Goal: Communication & Community: Answer question/provide support

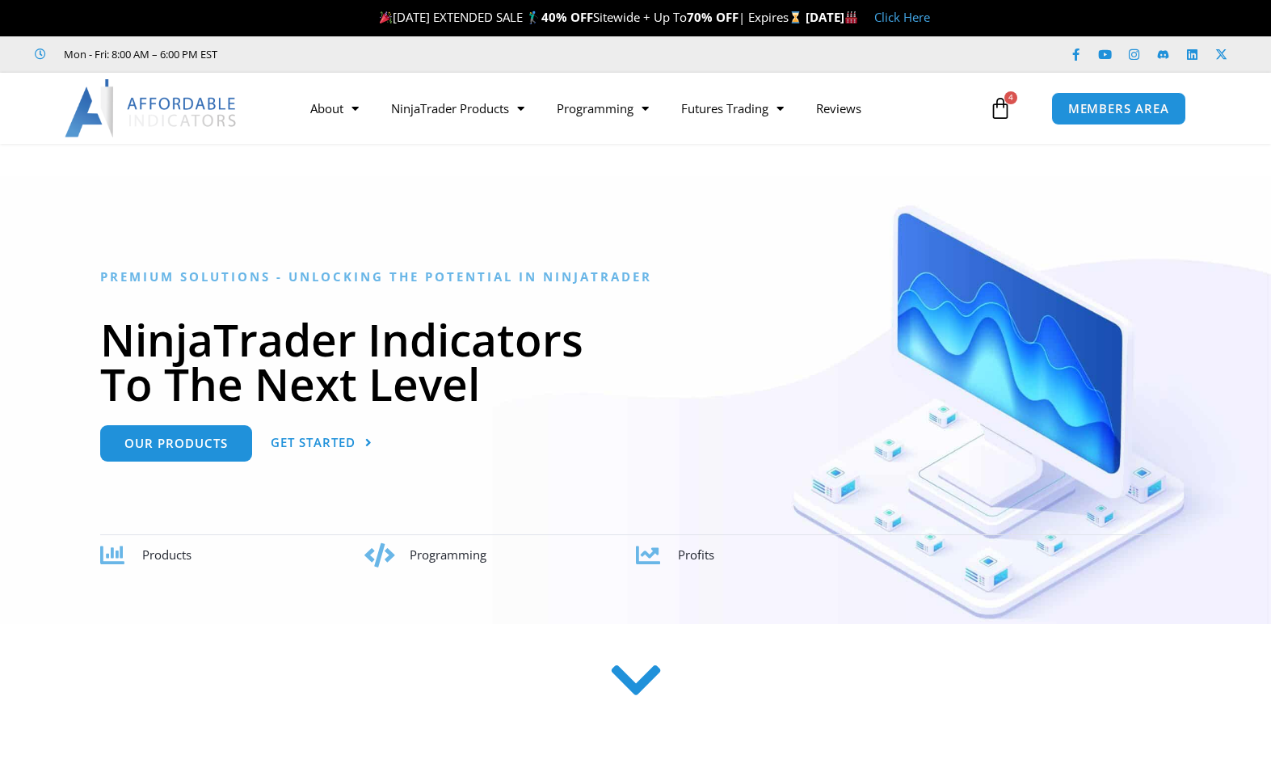
click at [1118, 112] on span "MEMBERS AREA" at bounding box center [1118, 109] width 101 height 12
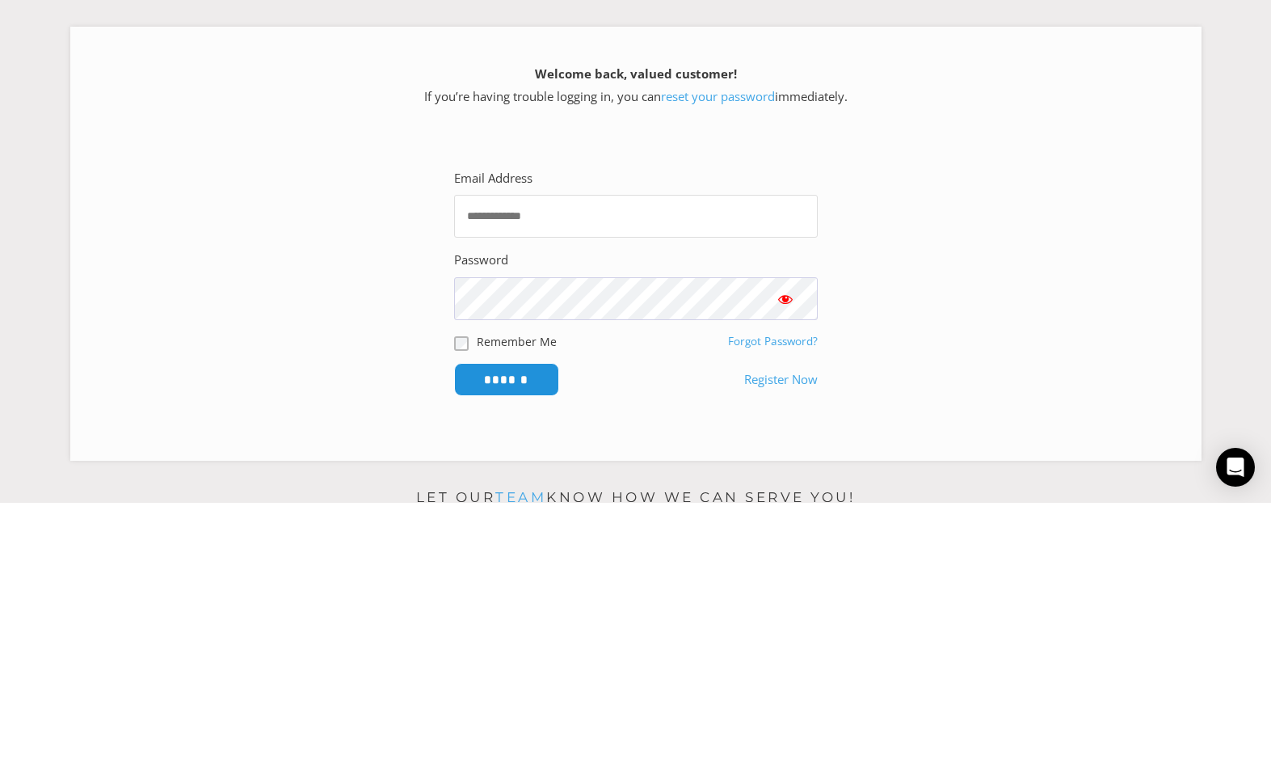
click at [479, 460] on input "Email Address" at bounding box center [636, 481] width 364 height 43
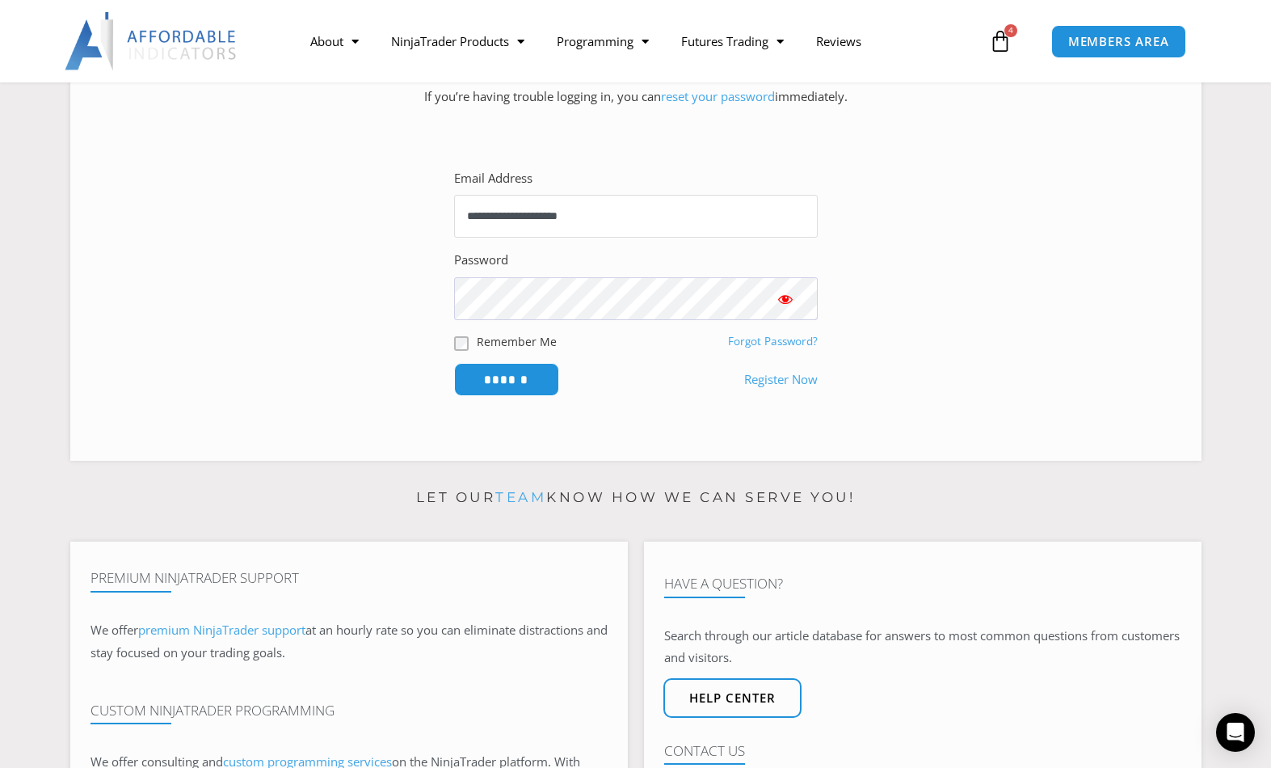
type input "**********"
click at [477, 396] on input "******" at bounding box center [506, 379] width 105 height 33
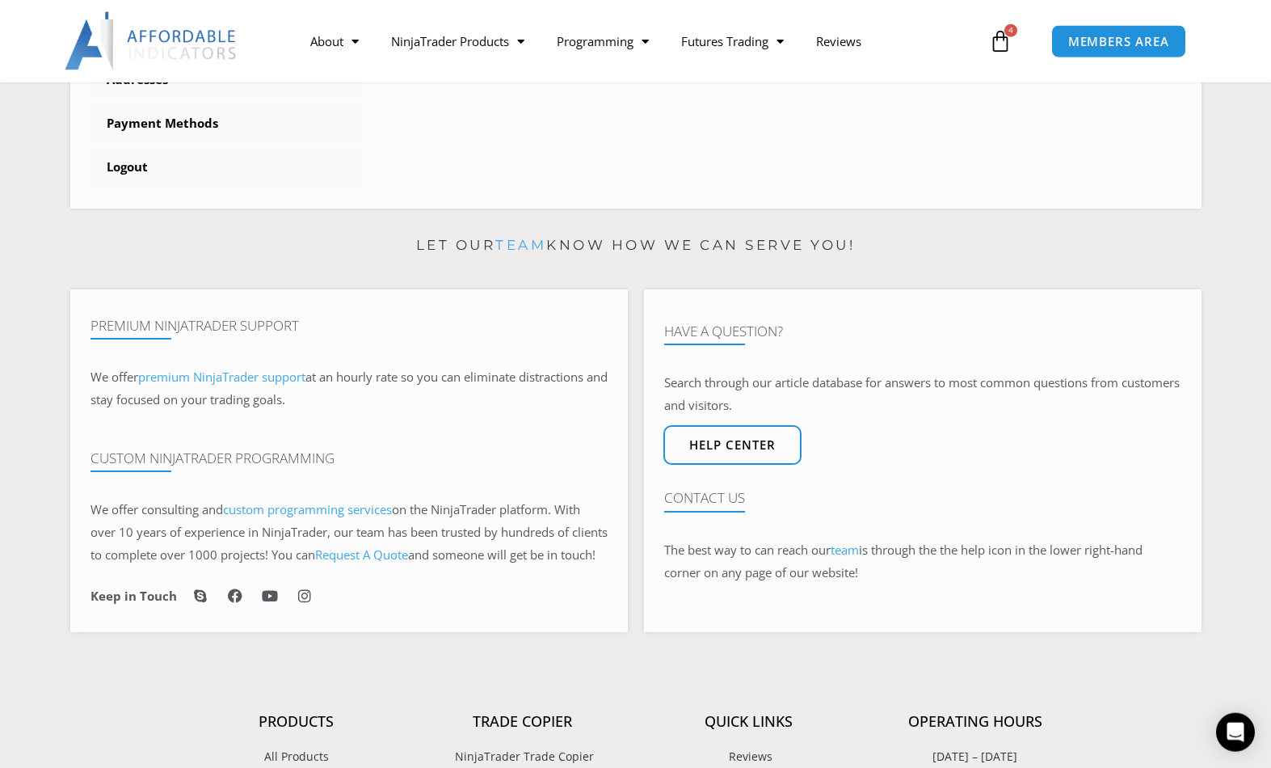
scroll to position [757, 0]
click at [688, 516] on div at bounding box center [922, 511] width 517 height 10
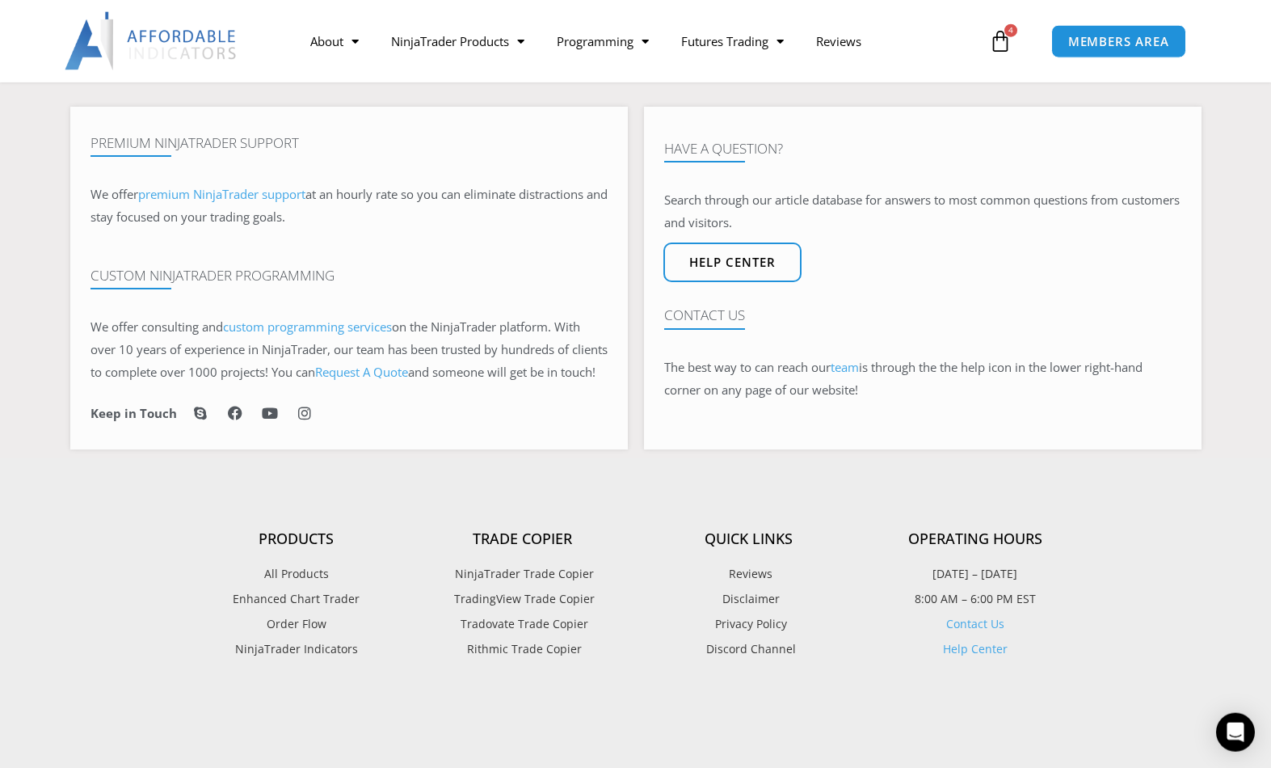
scroll to position [946, 0]
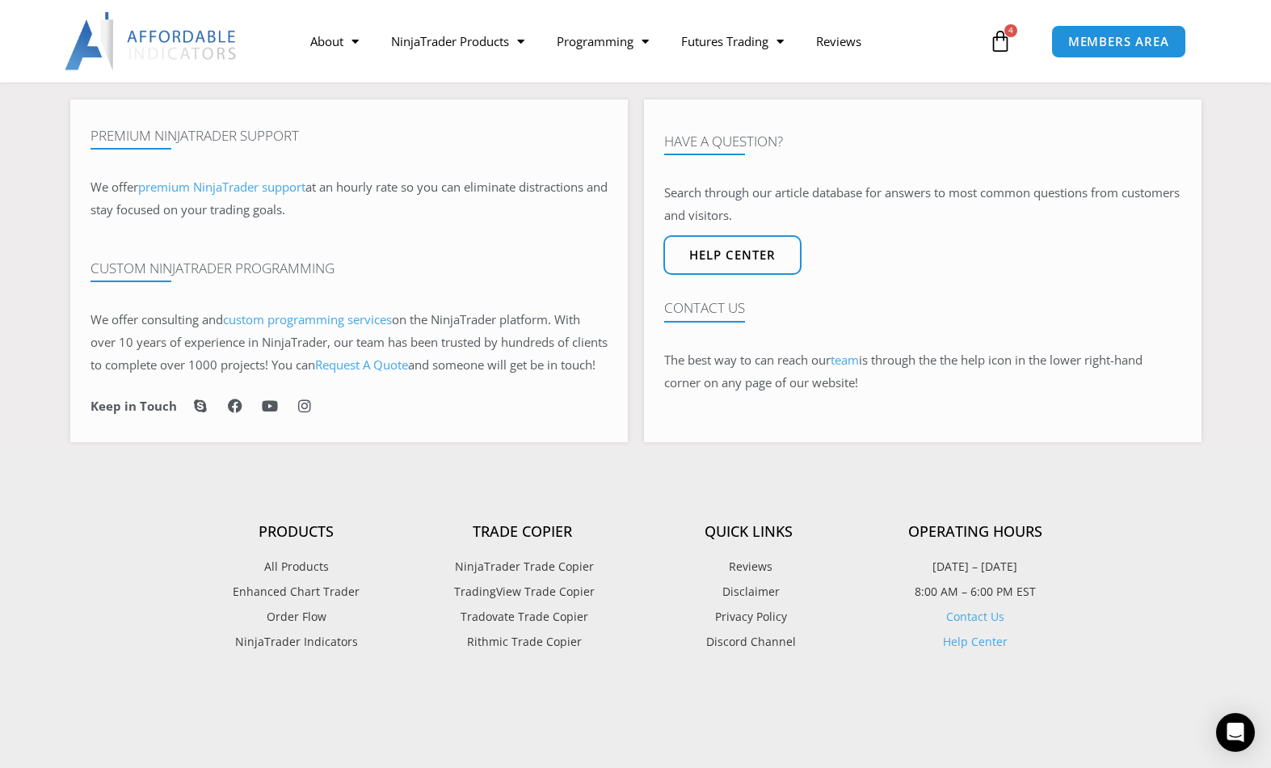
click at [966, 624] on link "Contact Us" at bounding box center [975, 616] width 58 height 15
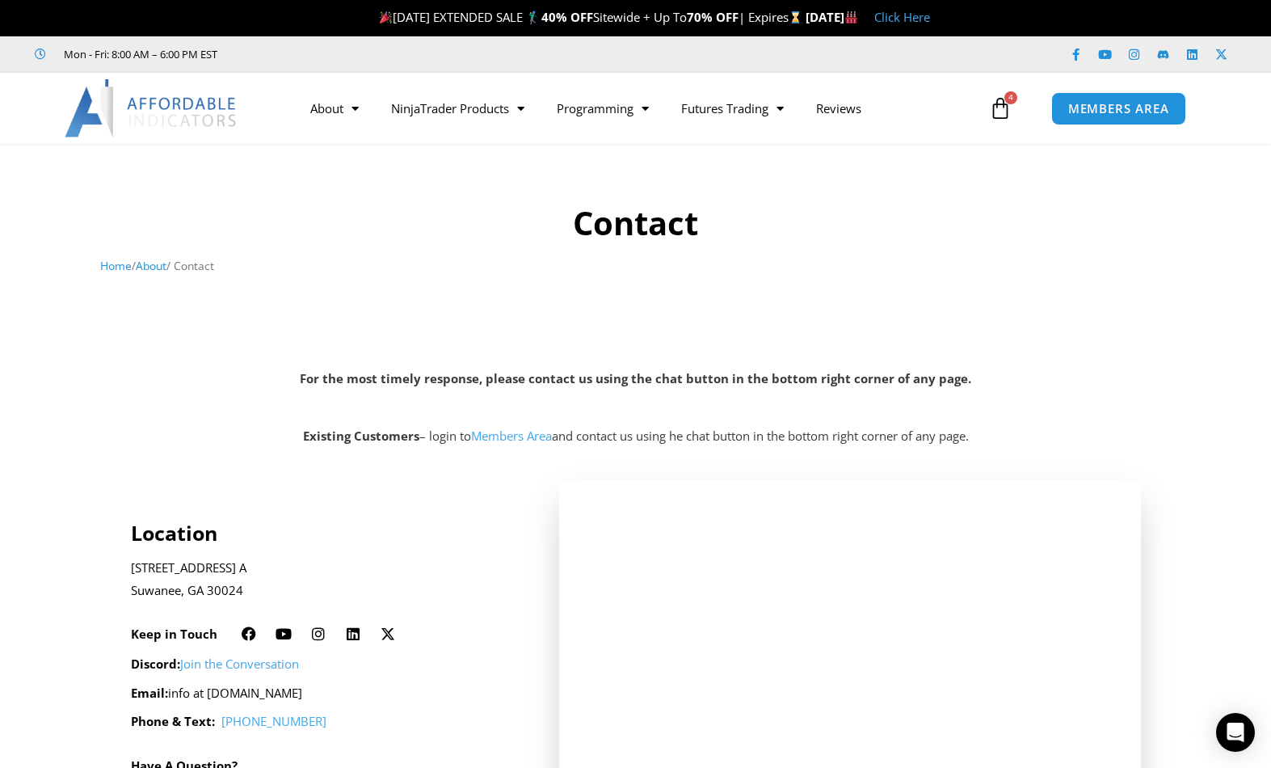
click at [492, 444] on link "Members Area" at bounding box center [511, 436] width 81 height 16
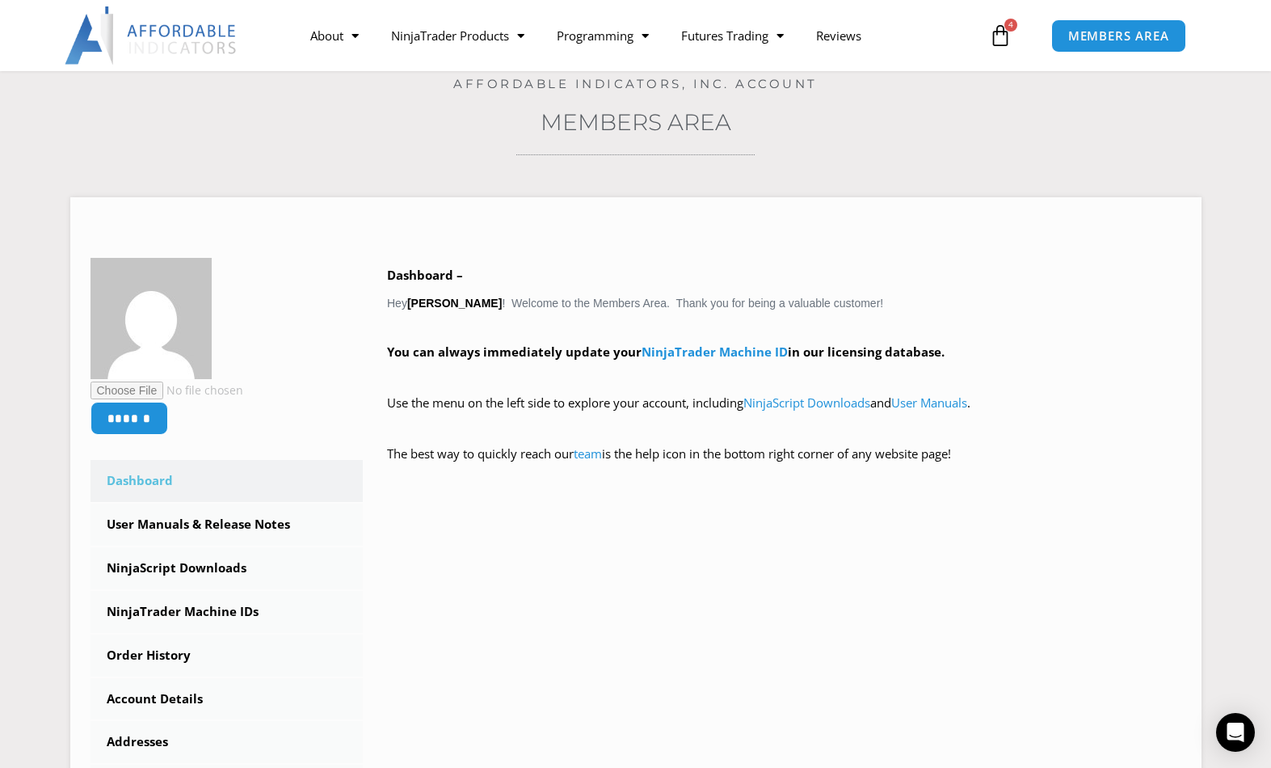
scroll to position [125, 0]
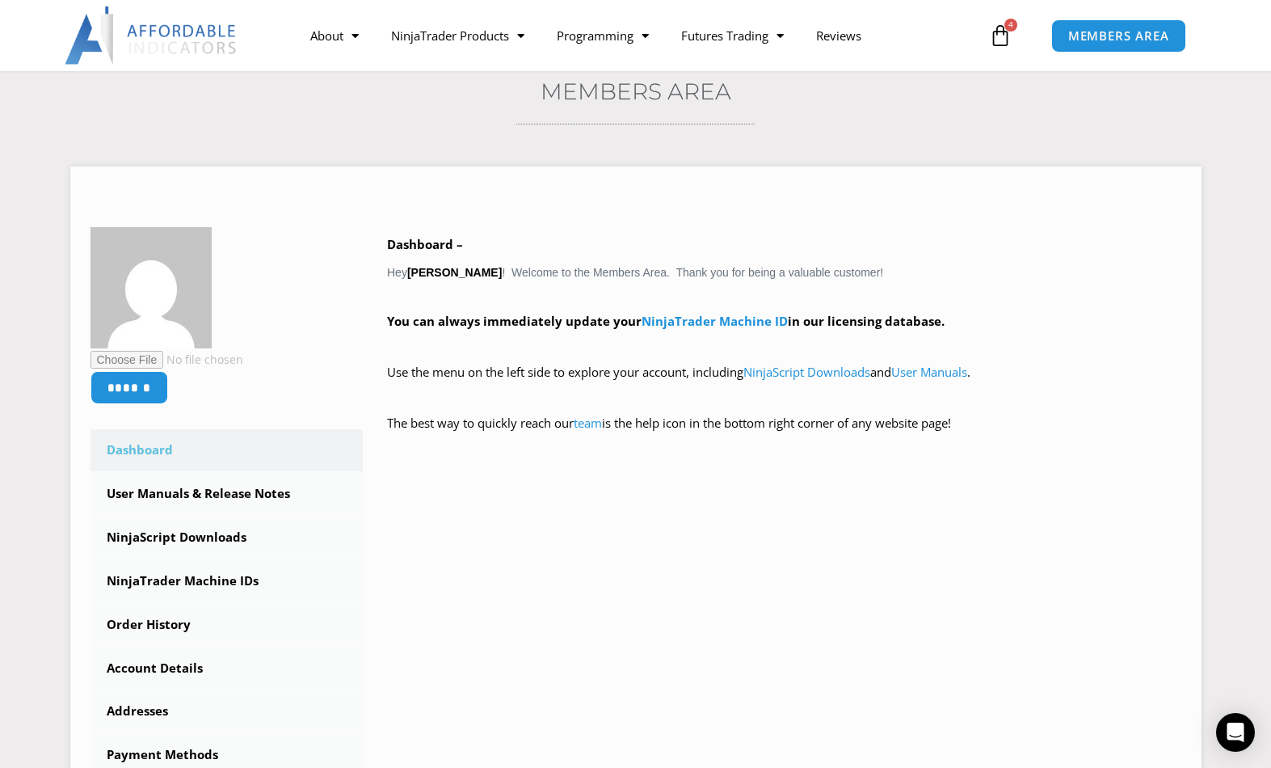
click at [1231, 752] on div "Open Intercom Messenger" at bounding box center [1235, 732] width 39 height 39
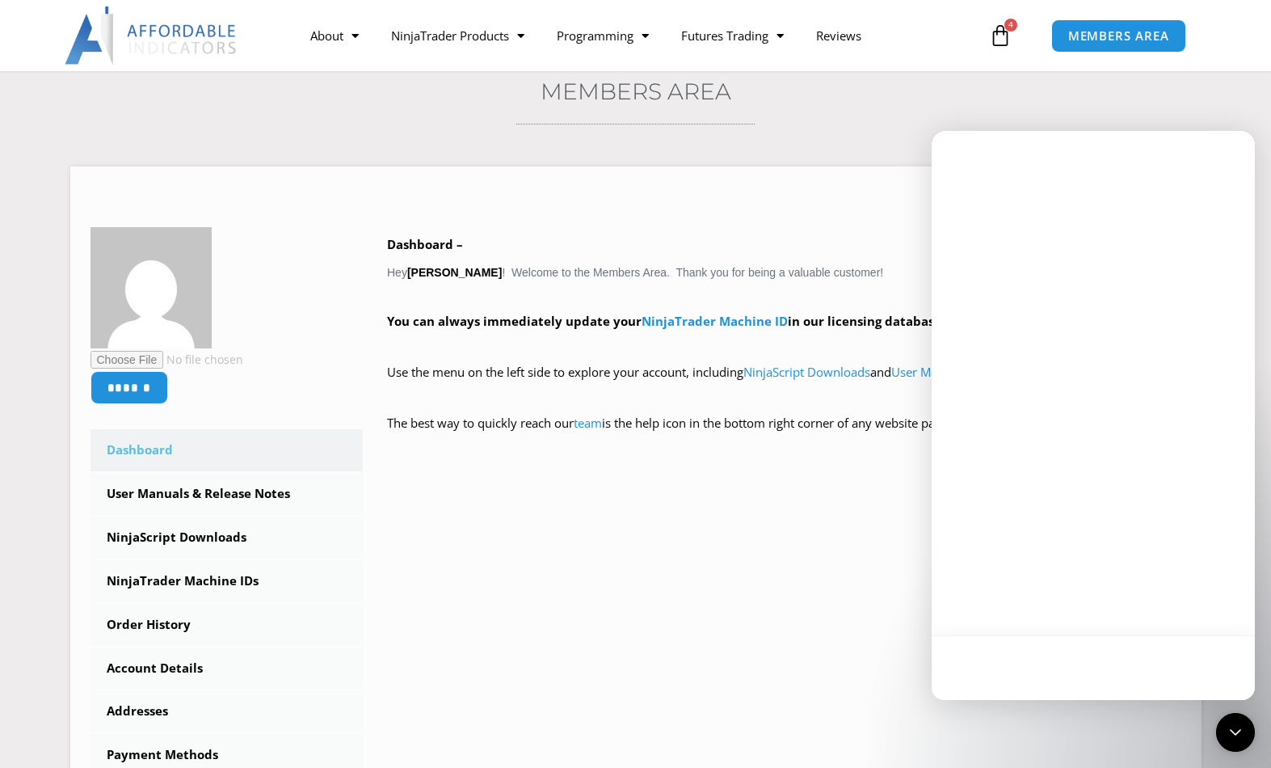
scroll to position [0, 0]
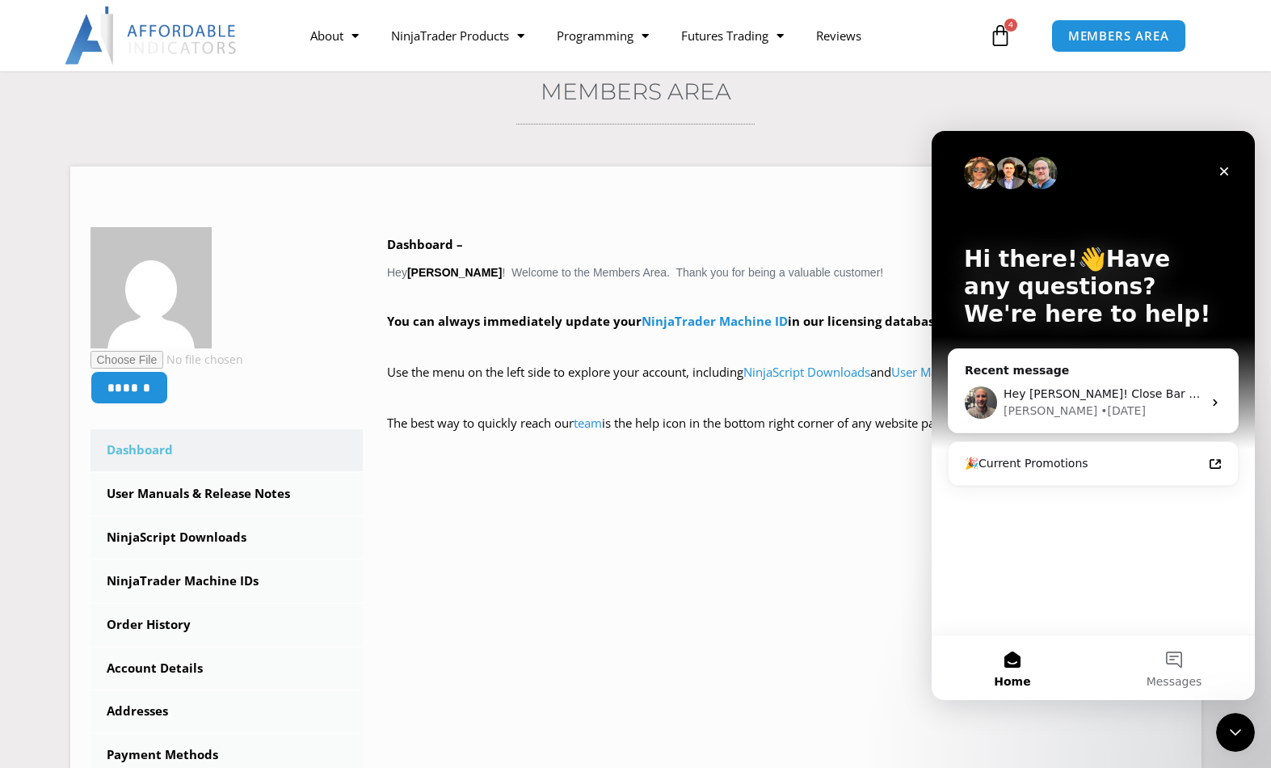
click at [1184, 669] on button "Messages" at bounding box center [1175, 667] width 162 height 65
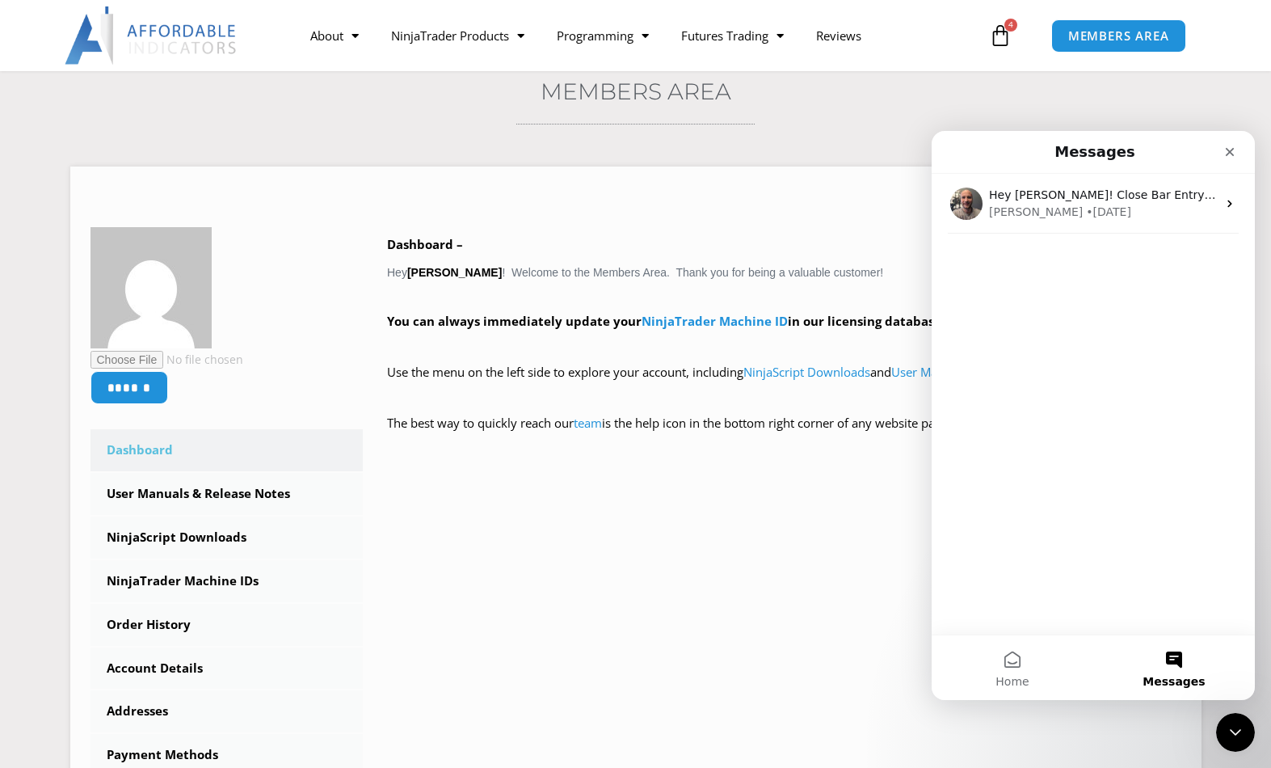
click at [1030, 687] on button "Home" at bounding box center [1013, 667] width 162 height 65
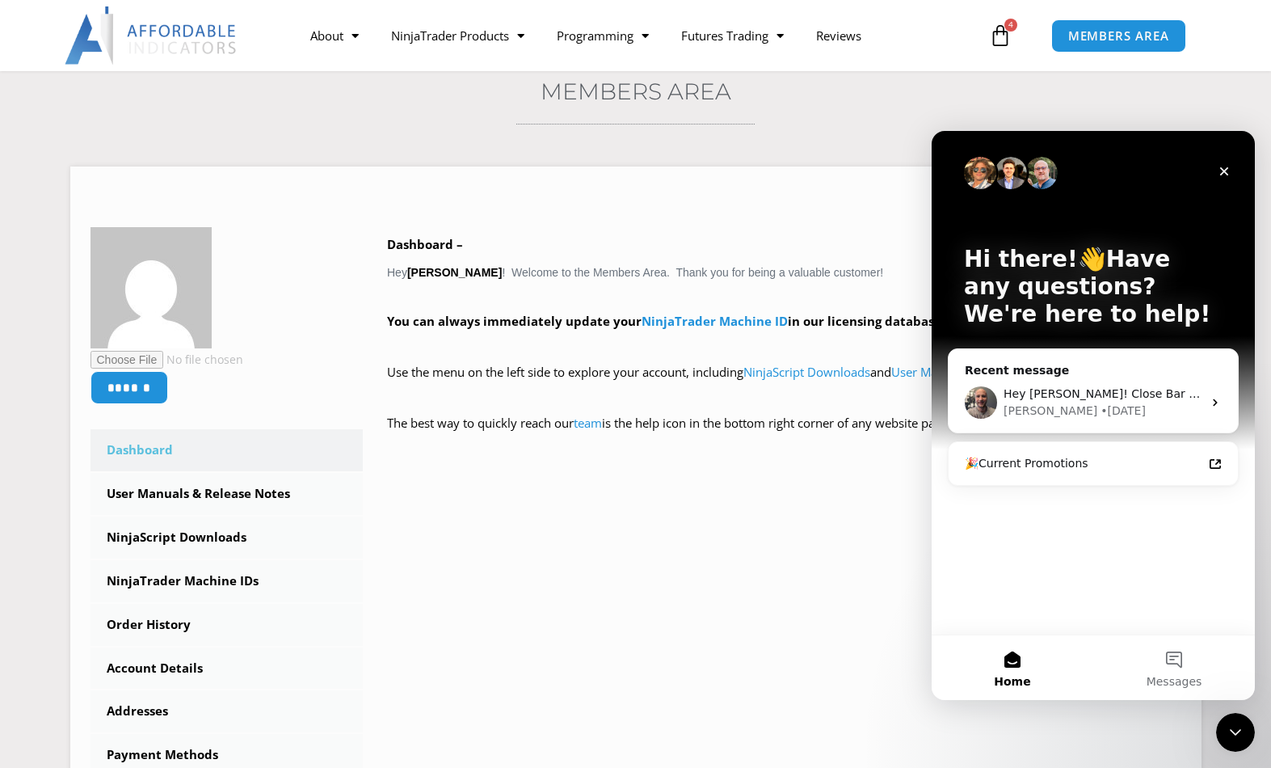
click at [1181, 676] on span "Messages" at bounding box center [1175, 681] width 56 height 11
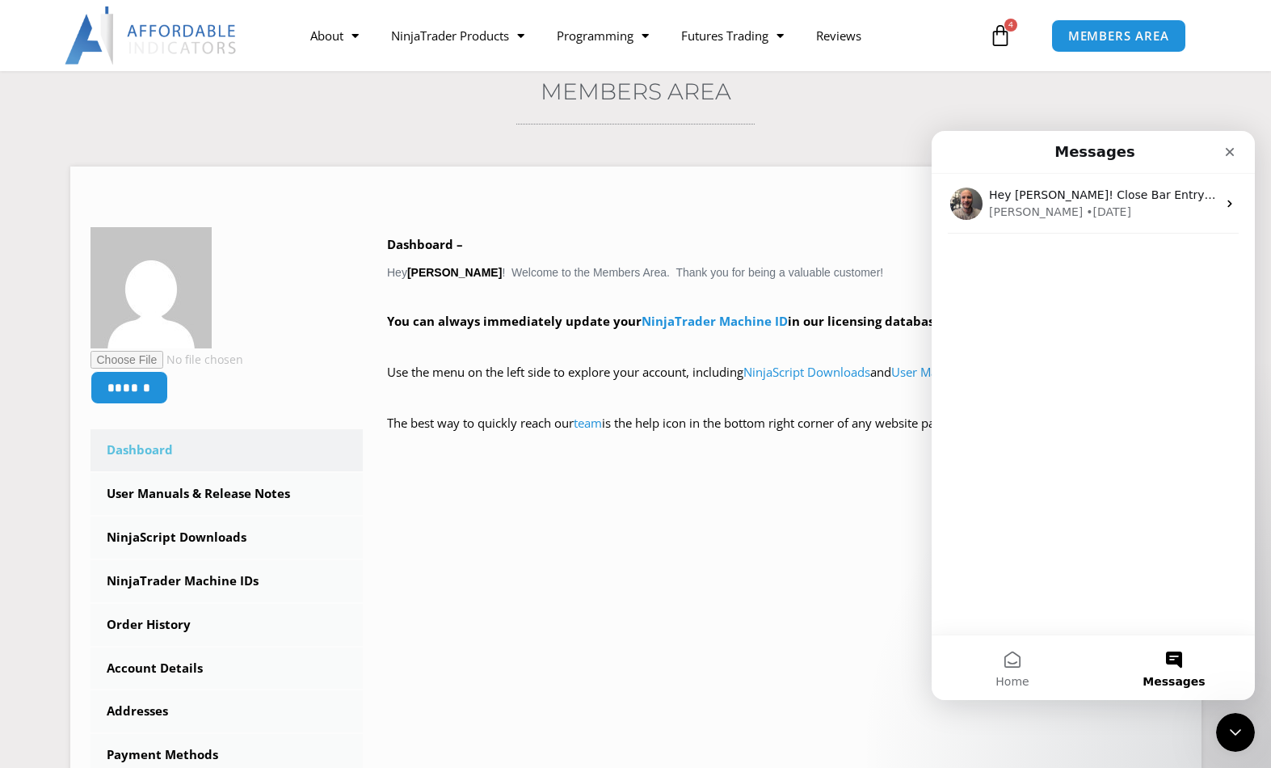
click at [1068, 478] on div "Hey [PERSON_NAME]! Close Bar Entry Orders is excellent, but you cannot configur…" at bounding box center [1093, 404] width 323 height 461
click at [1113, 446] on div "Hey [PERSON_NAME]! Close Bar Entry Orders is excellent, but you cannot configur…" at bounding box center [1093, 404] width 323 height 461
click at [1094, 447] on div "Hey [PERSON_NAME]! Close Bar Entry Orders is excellent, but you cannot configur…" at bounding box center [1093, 404] width 323 height 461
click at [1237, 150] on div "Close" at bounding box center [1230, 151] width 29 height 29
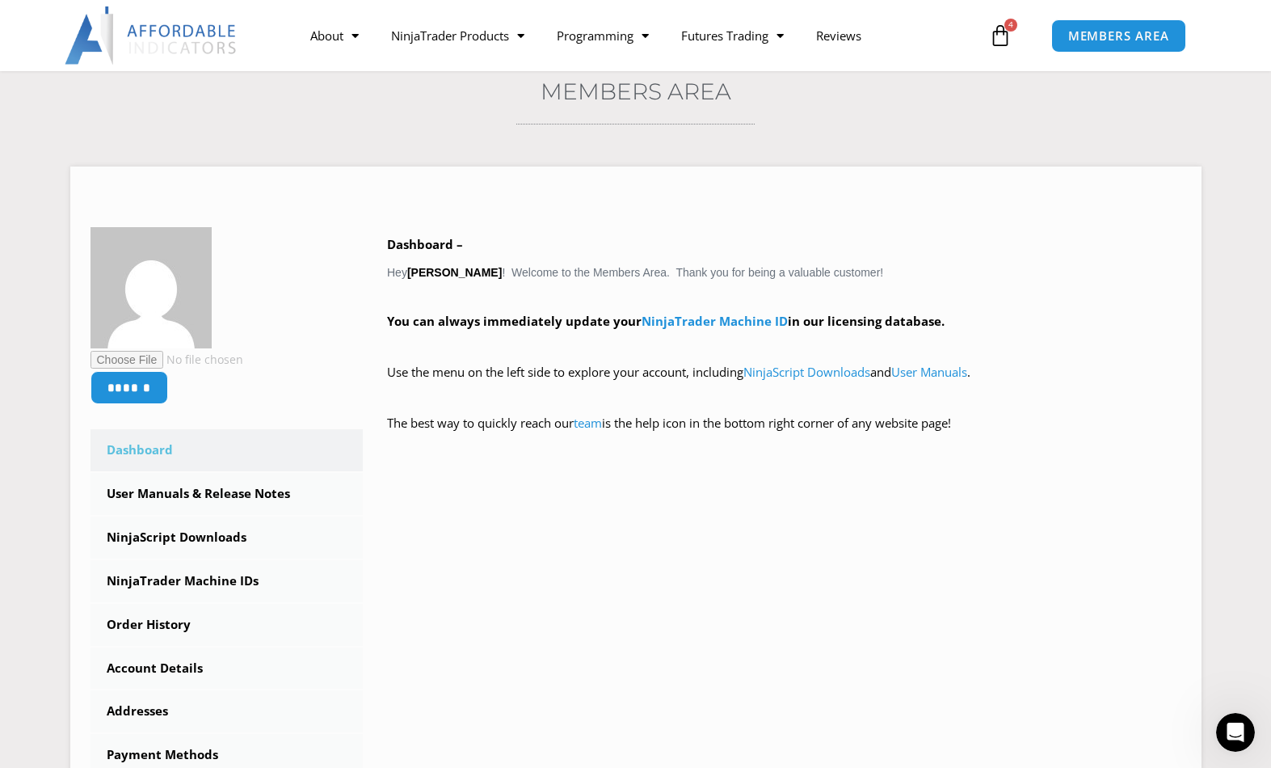
click at [1231, 728] on icon "Open Intercom Messenger" at bounding box center [1236, 732] width 27 height 27
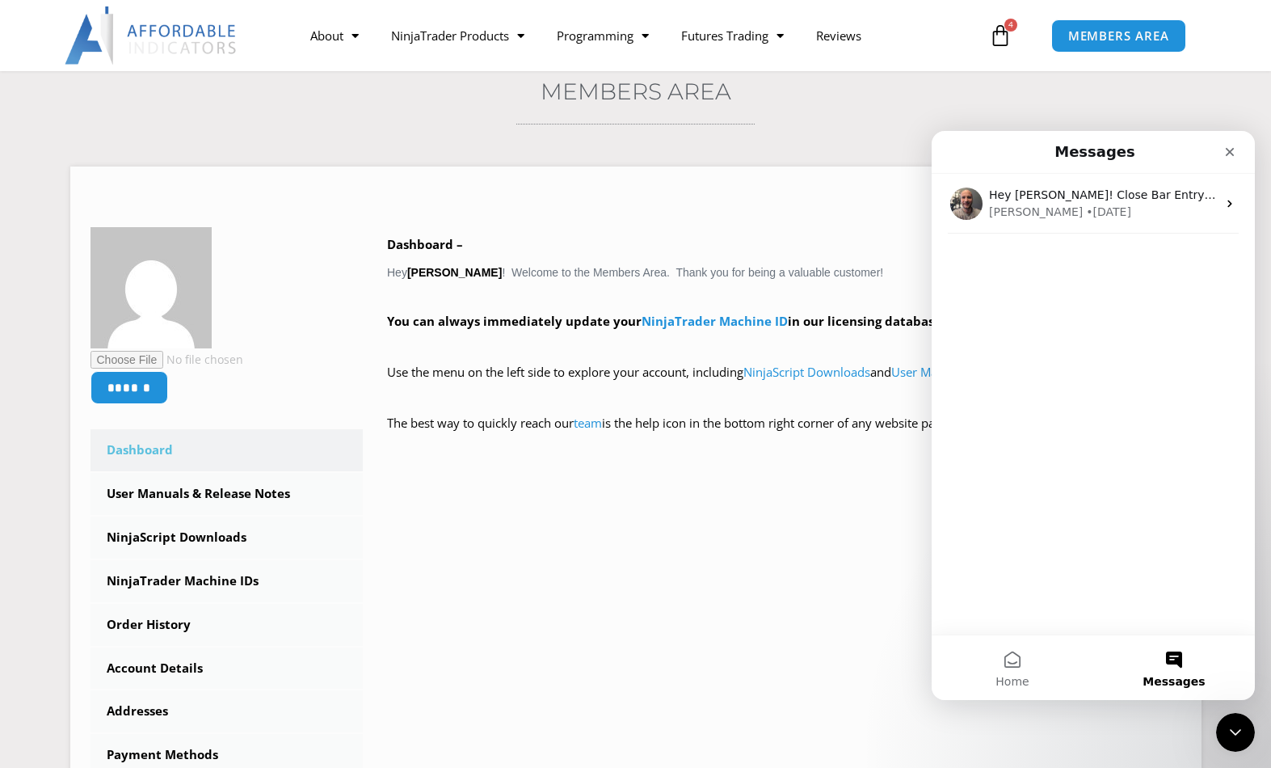
click at [1019, 685] on span "Home" at bounding box center [1012, 681] width 33 height 11
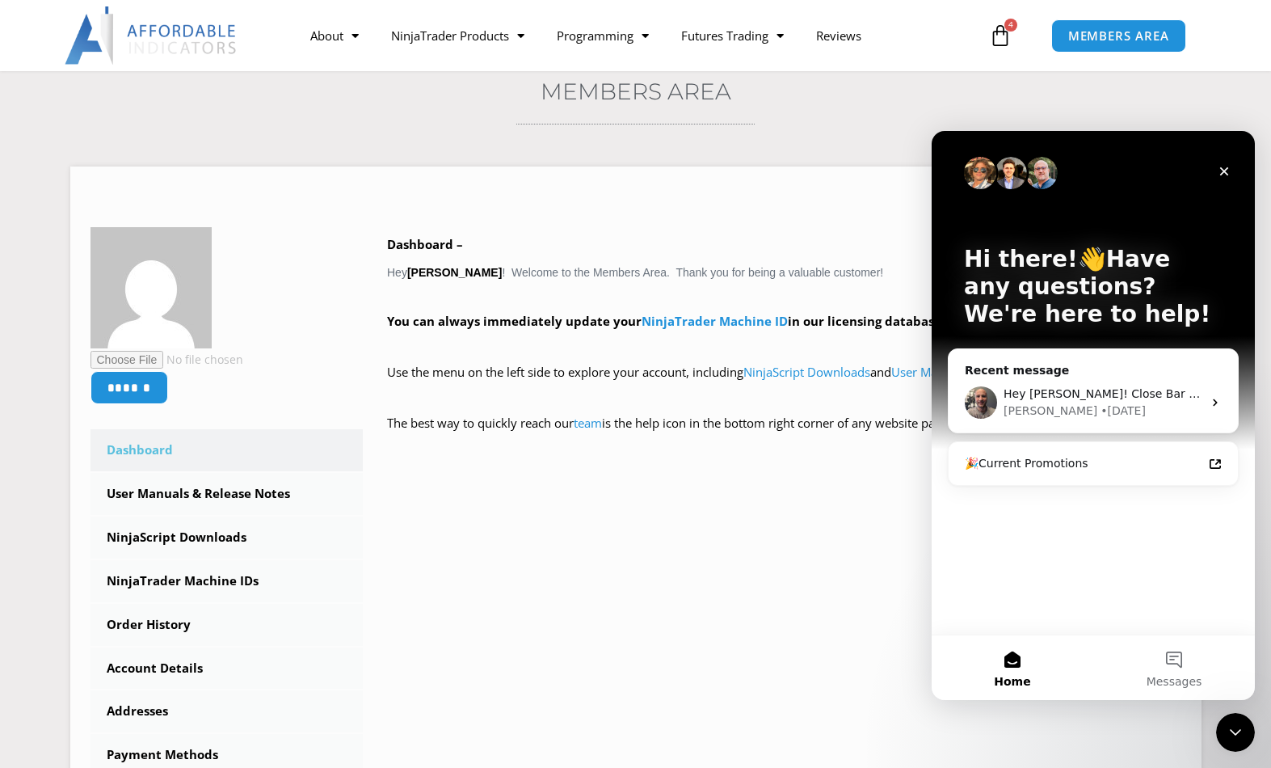
click at [1101, 413] on div "• [DATE]" at bounding box center [1123, 410] width 45 height 17
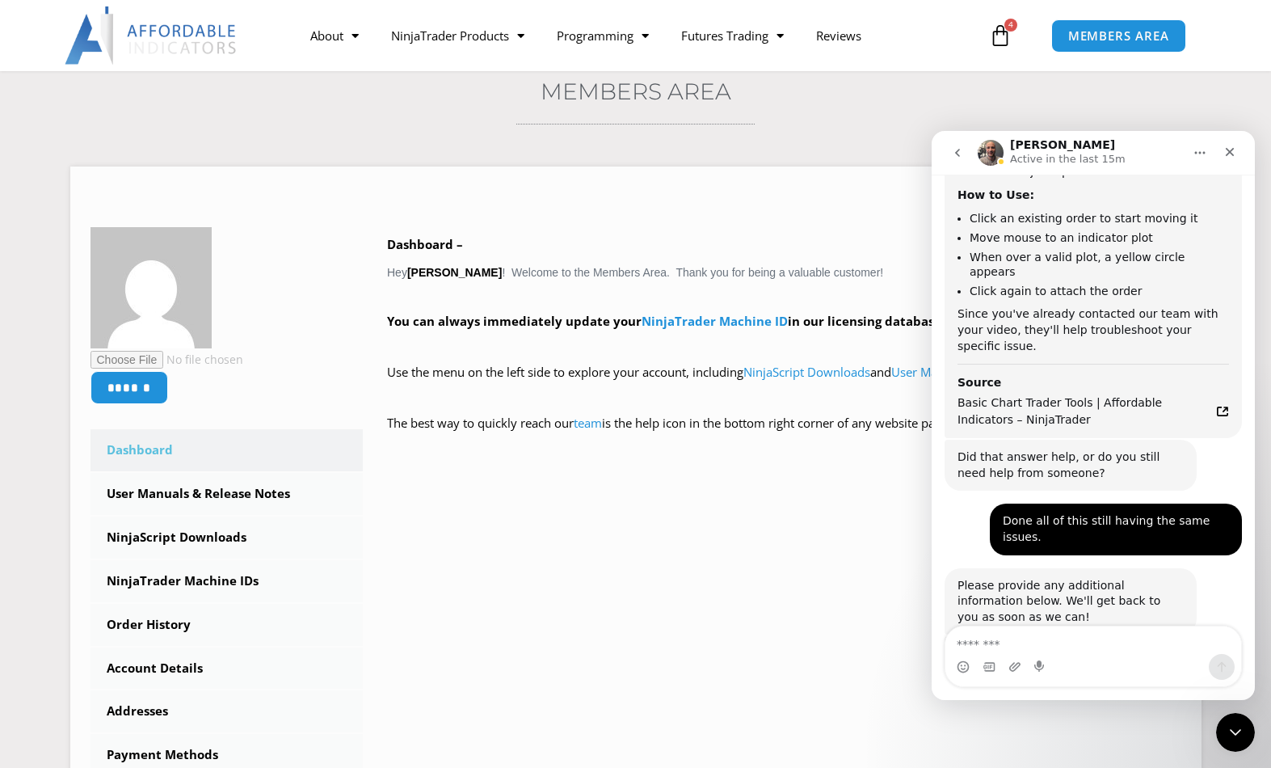
scroll to position [4820, 0]
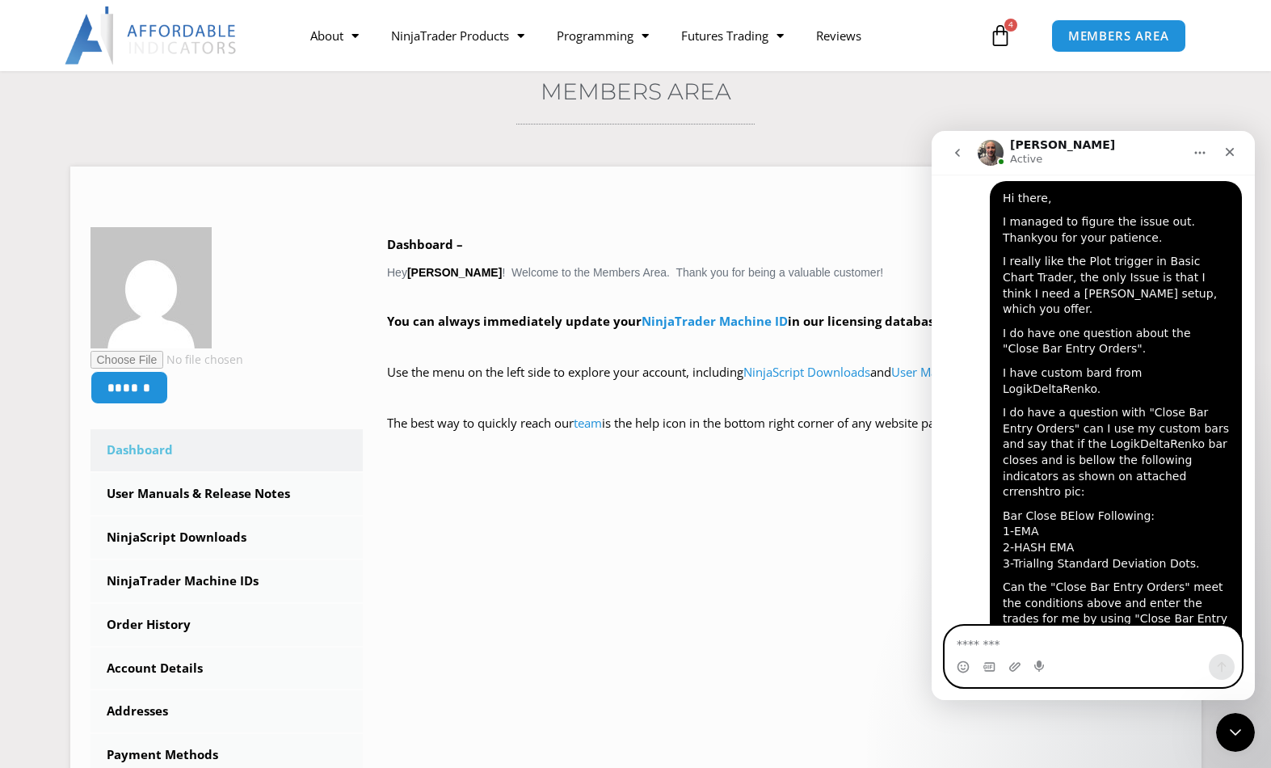
click at [991, 650] on textarea "Message…" at bounding box center [1094, 639] width 296 height 27
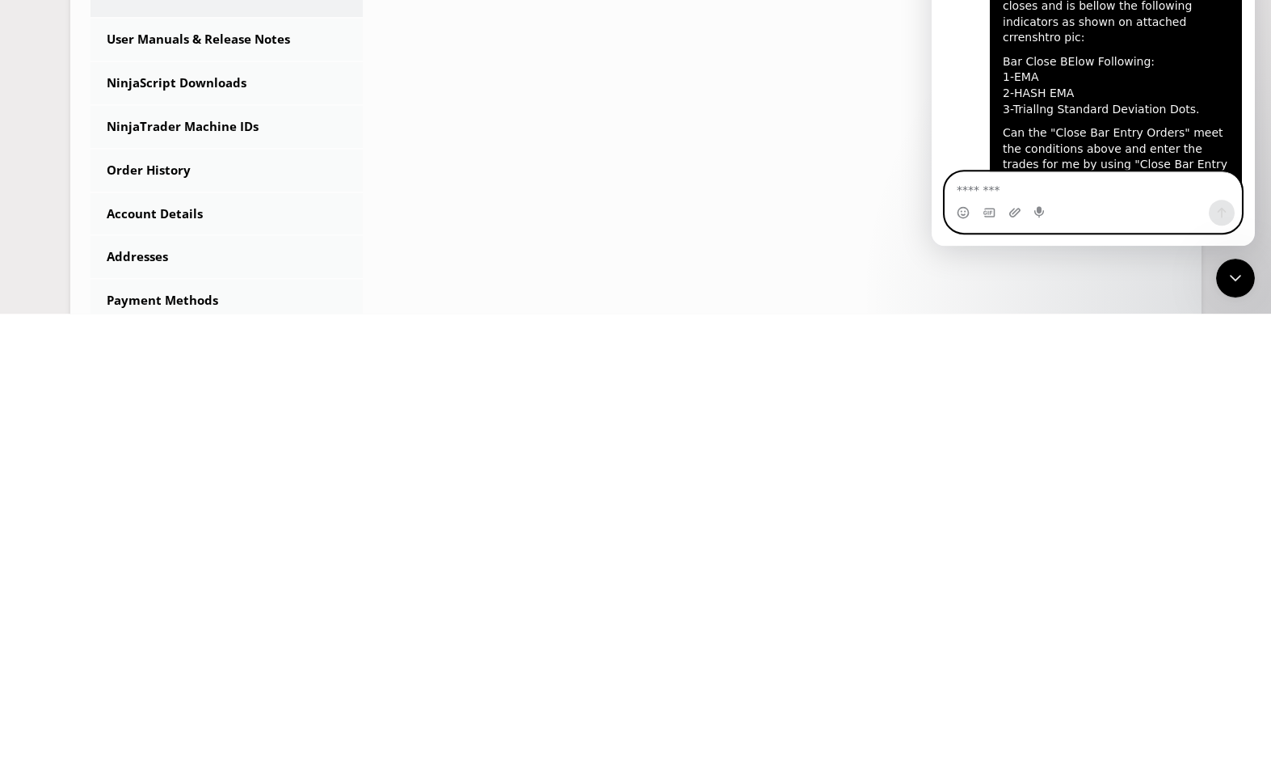
paste textarea "**********"
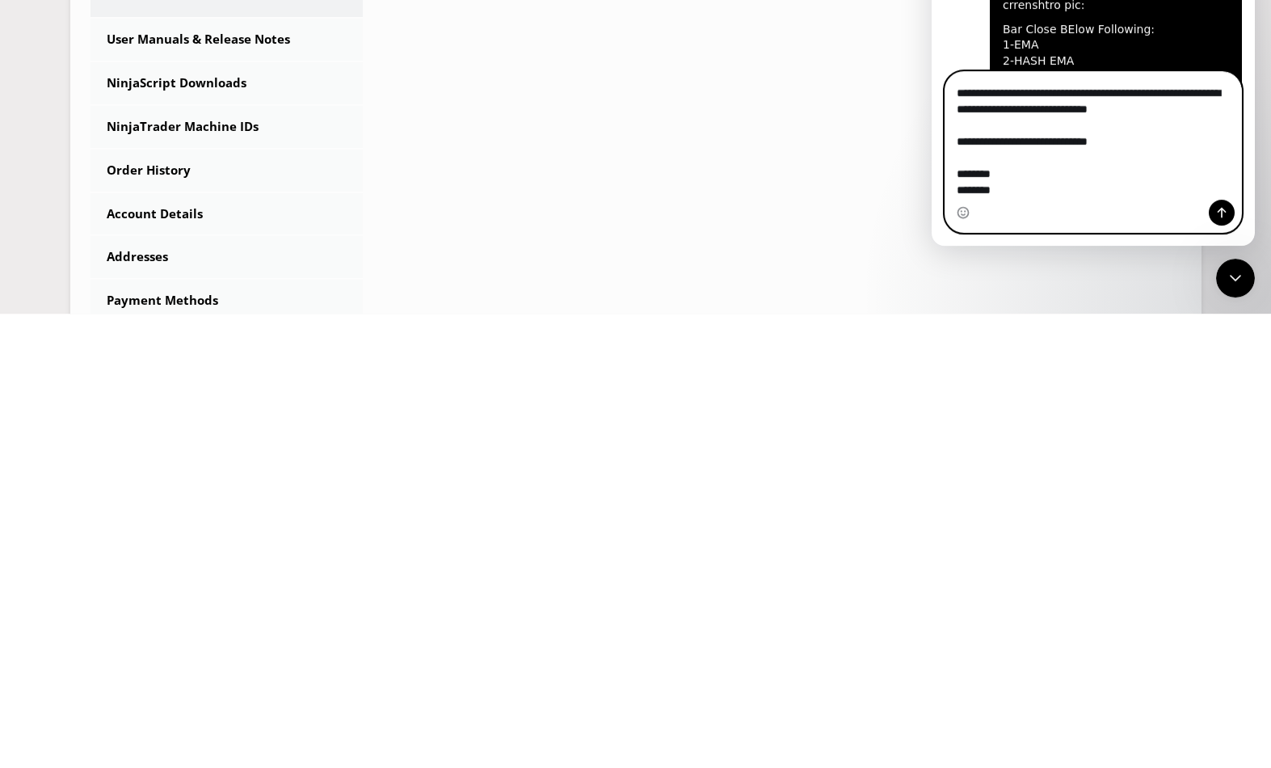
scroll to position [4920, 0]
type textarea "**********"
click at [1224, 218] on icon "Send a message…" at bounding box center [1222, 213] width 13 height 13
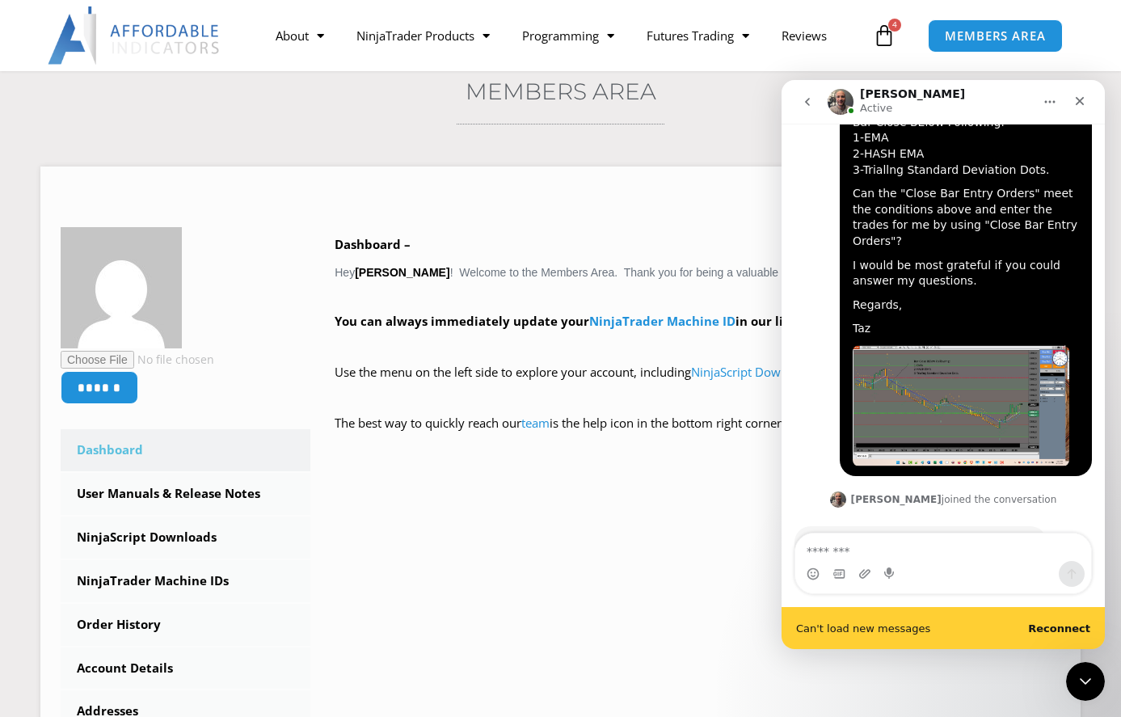
scroll to position [5171, 0]
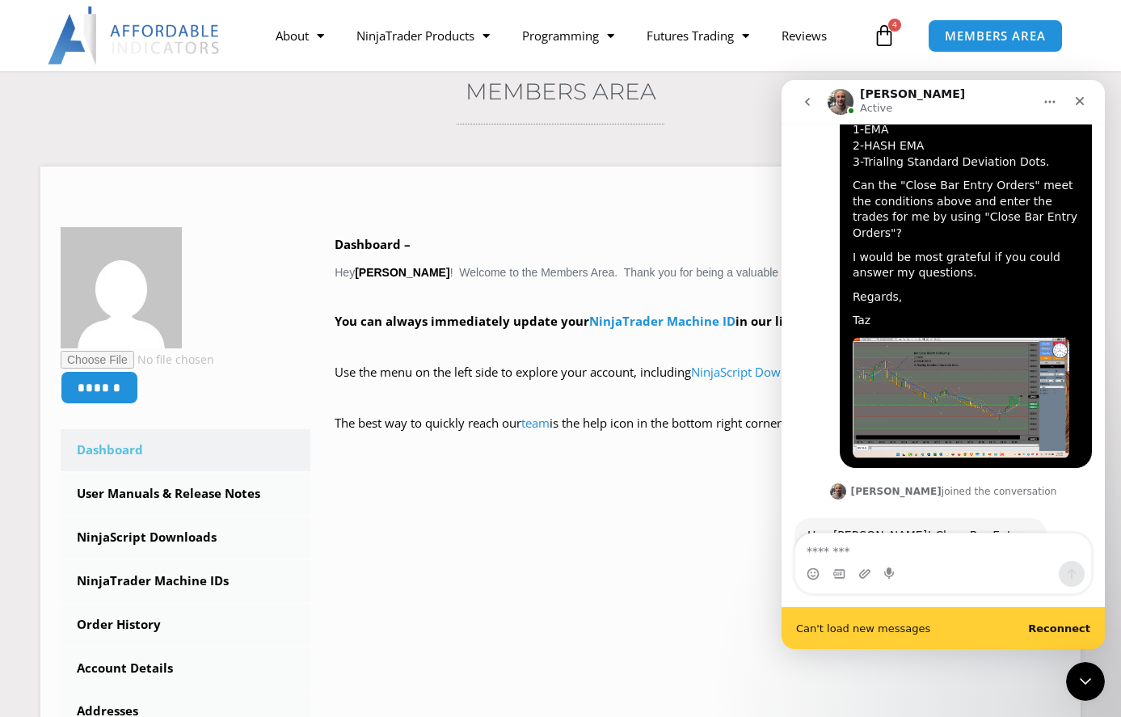
click at [1064, 634] on b "Reconnect" at bounding box center [1059, 628] width 62 height 12
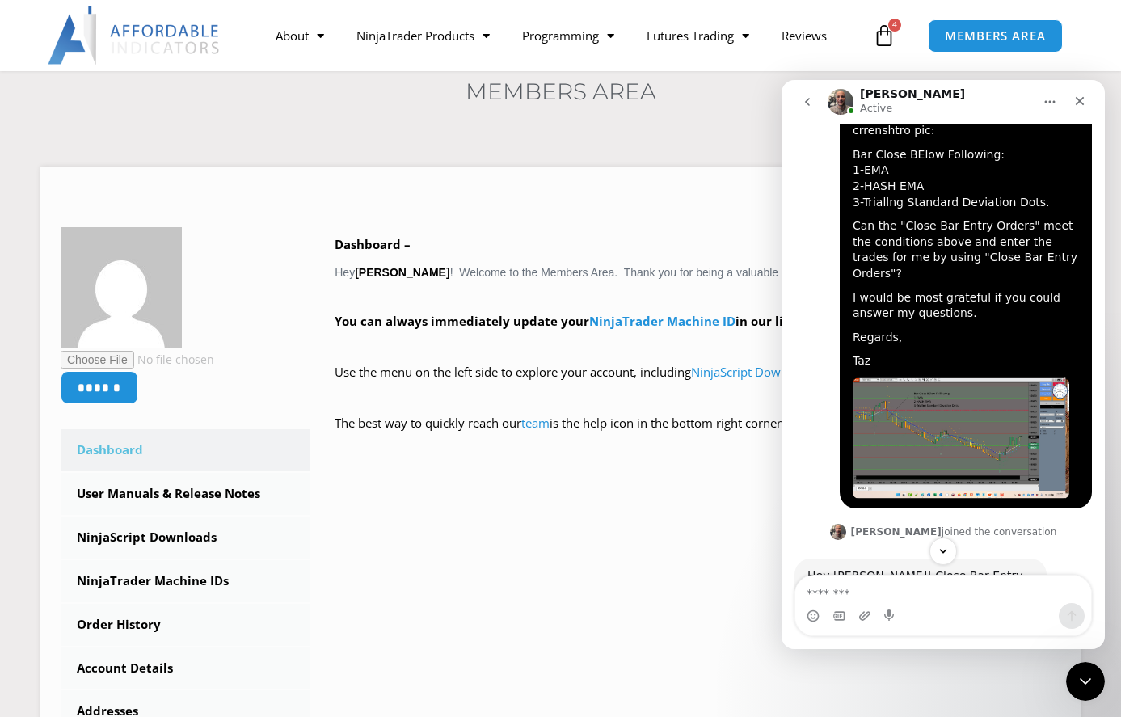
scroll to position [5129, 0]
click at [1090, 107] on div "Close" at bounding box center [1079, 100] width 29 height 29
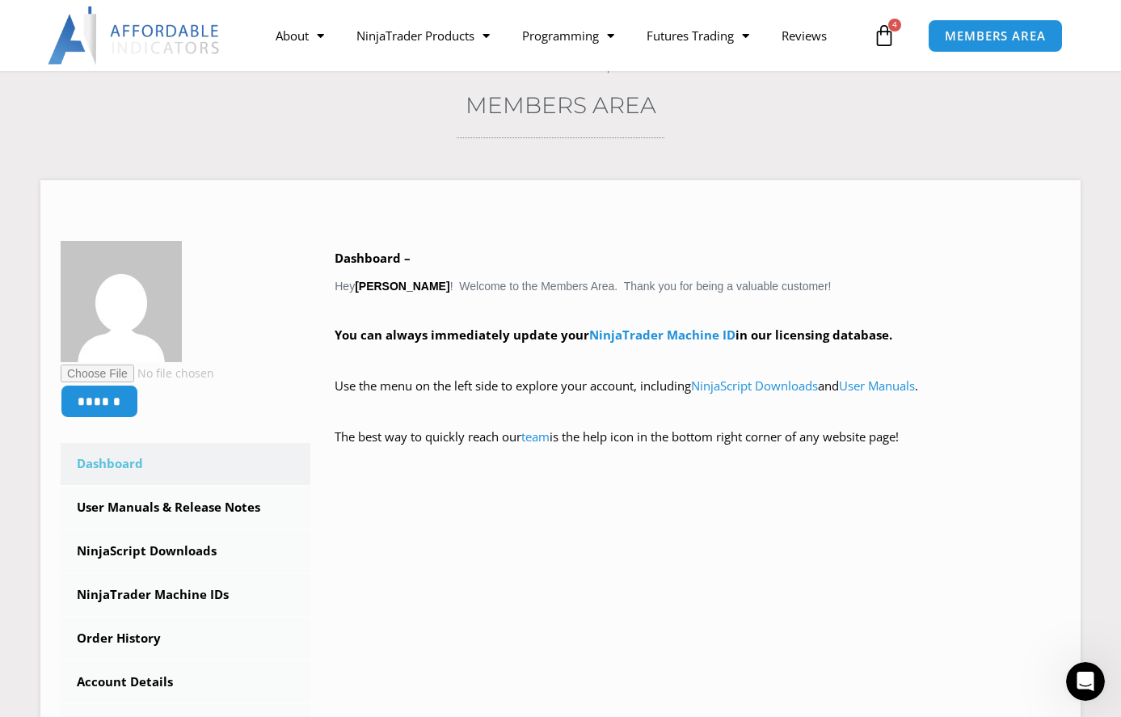
scroll to position [125, 0]
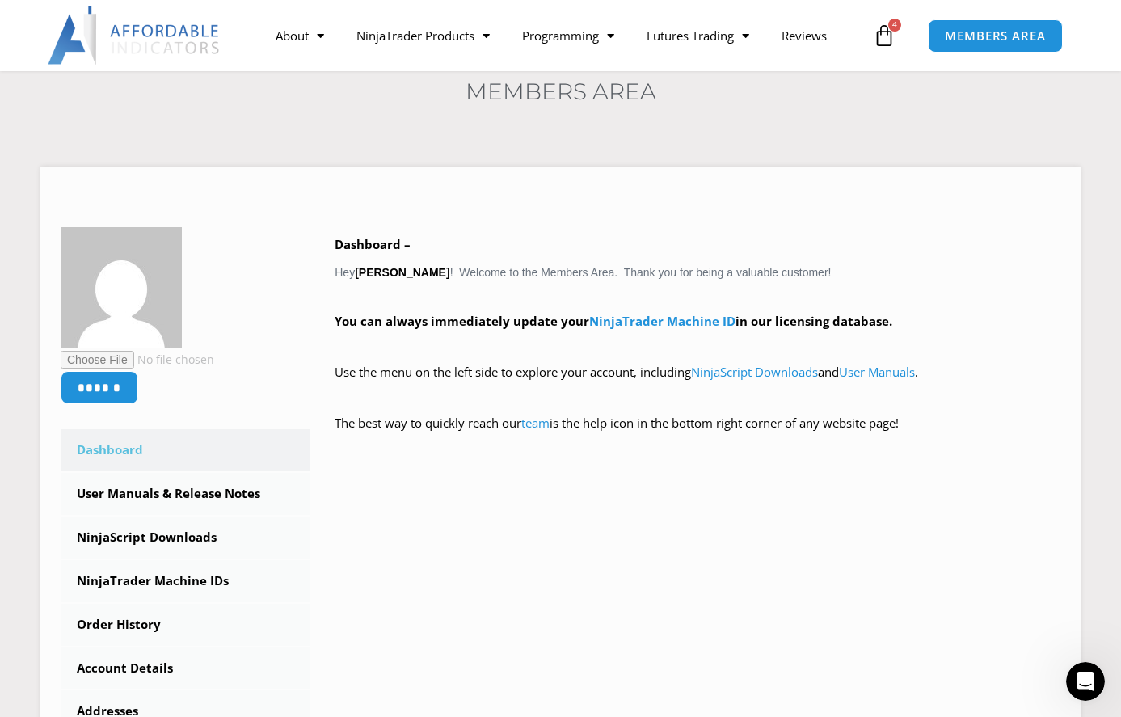
click at [988, 48] on link "MEMBERS AREA" at bounding box center [995, 35] width 135 height 33
